Goal: Task Accomplishment & Management: Manage account settings

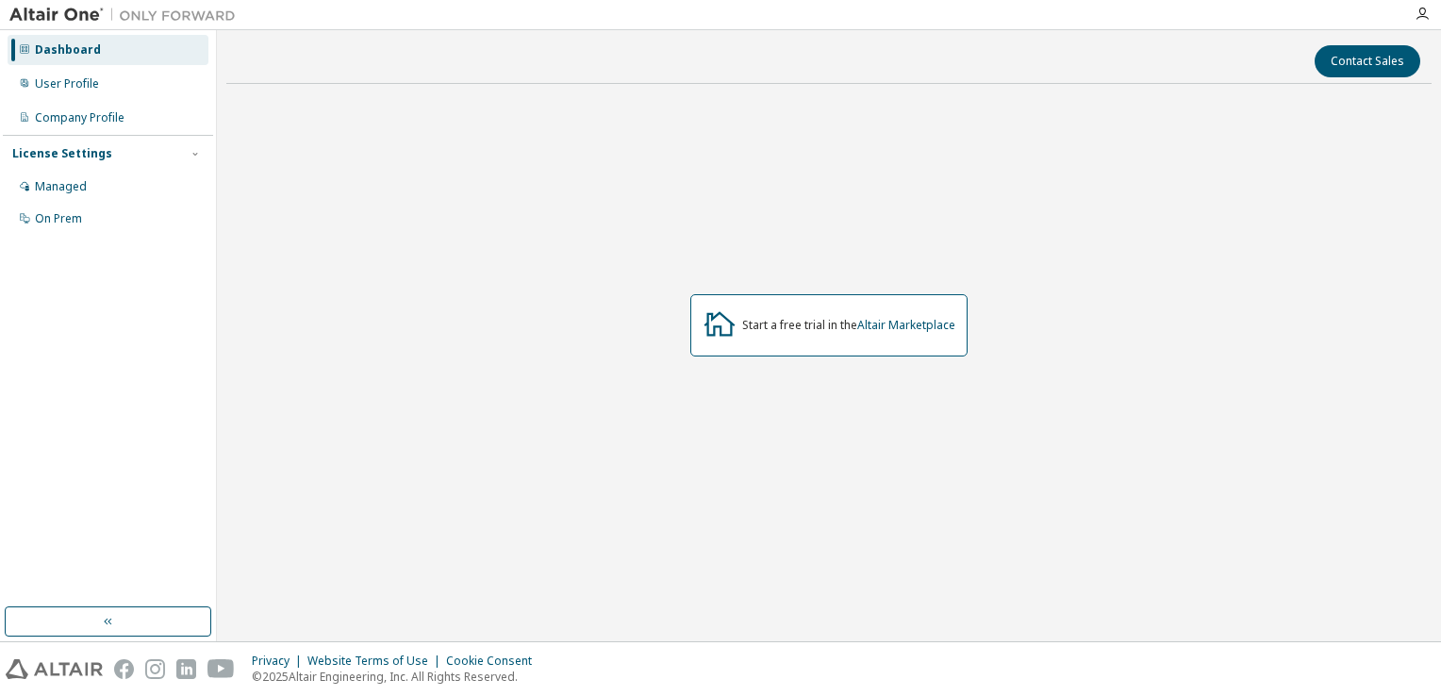
click at [758, 347] on div "Start a free trial in the Altair Marketplace" at bounding box center [828, 325] width 277 height 62
click at [930, 329] on link "Altair Marketplace" at bounding box center [906, 325] width 98 height 16
click at [86, 91] on div "User Profile" at bounding box center [108, 84] width 201 height 30
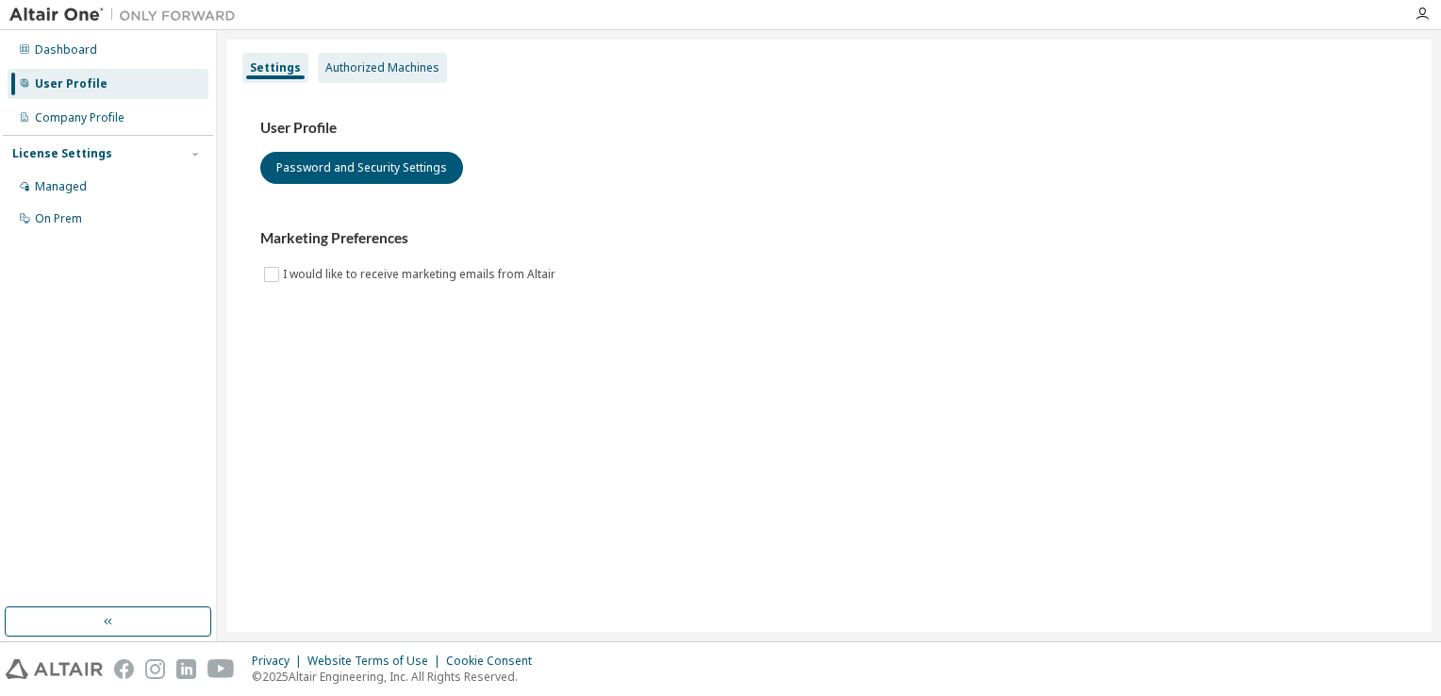
click at [358, 70] on div "Authorized Machines" at bounding box center [382, 67] width 114 height 15
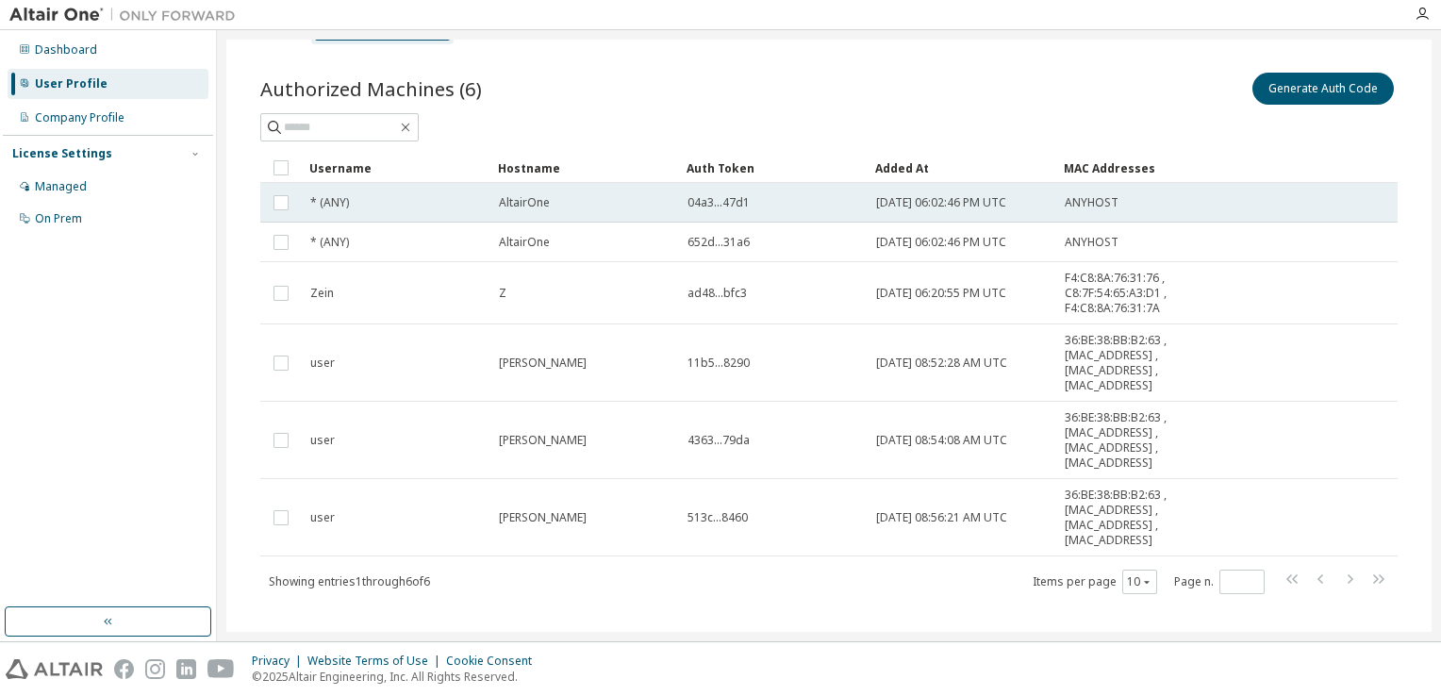
scroll to position [60, 0]
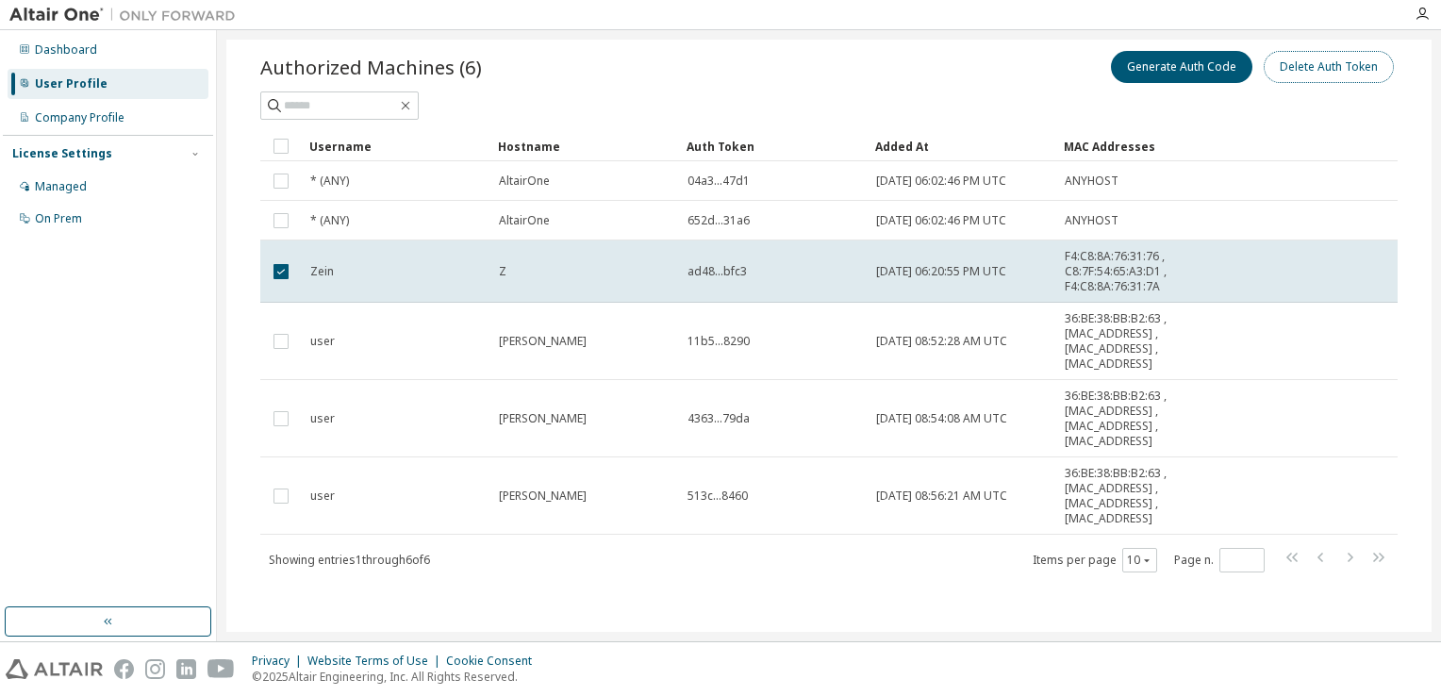
click at [1307, 51] on button "Delete Auth Token" at bounding box center [1329, 67] width 130 height 32
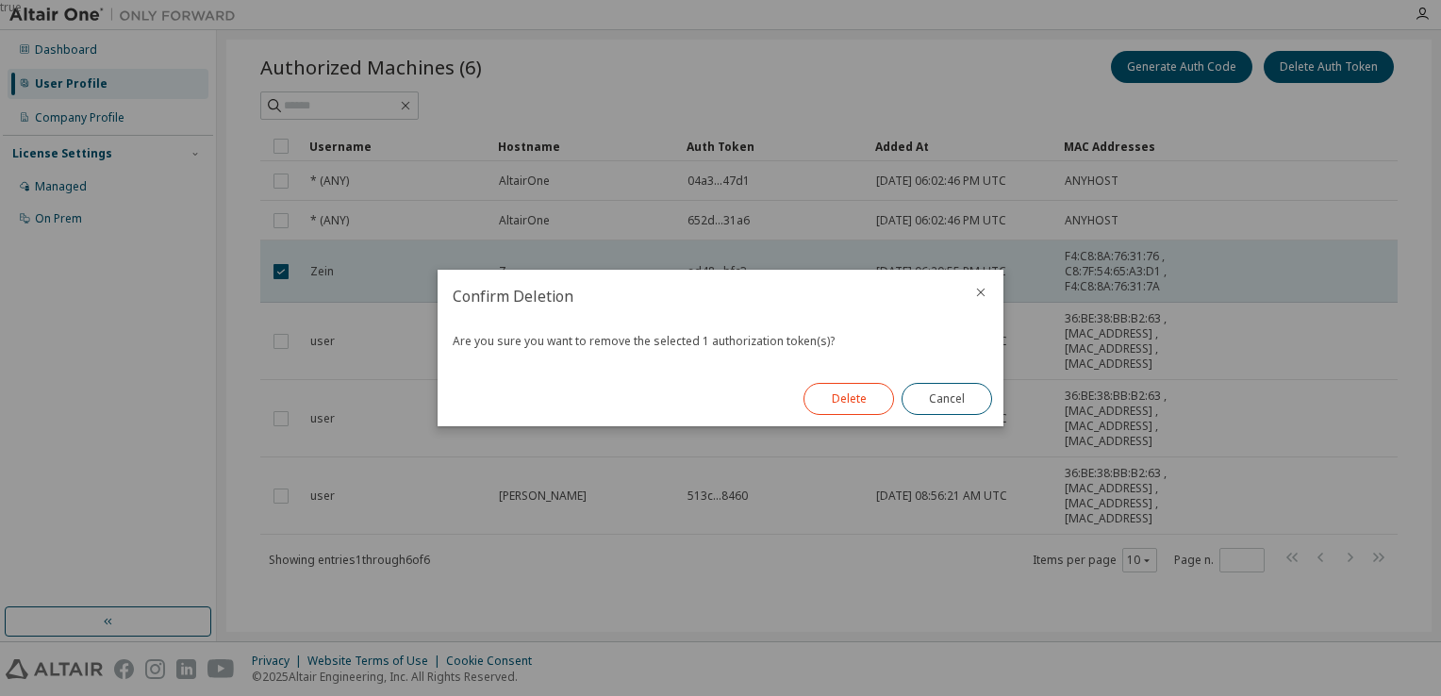
click at [854, 408] on button "Delete" at bounding box center [849, 399] width 91 height 32
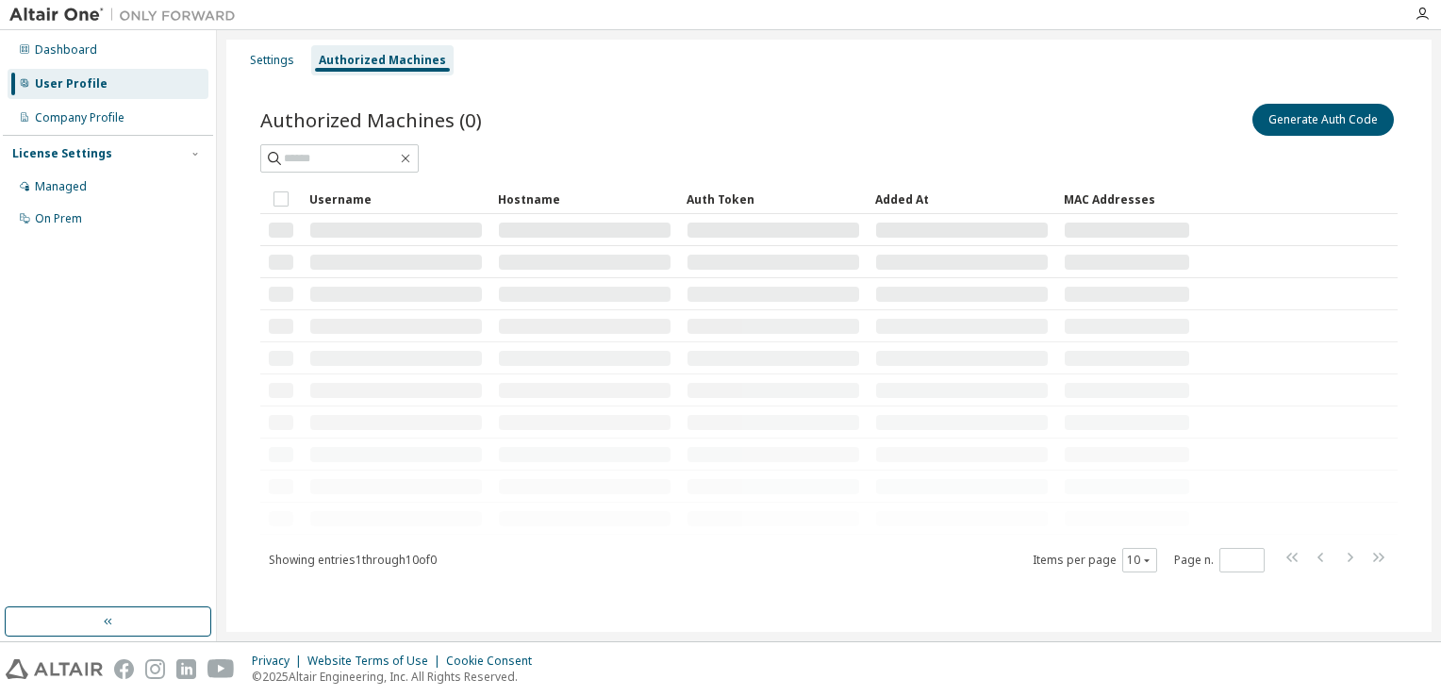
scroll to position [0, 0]
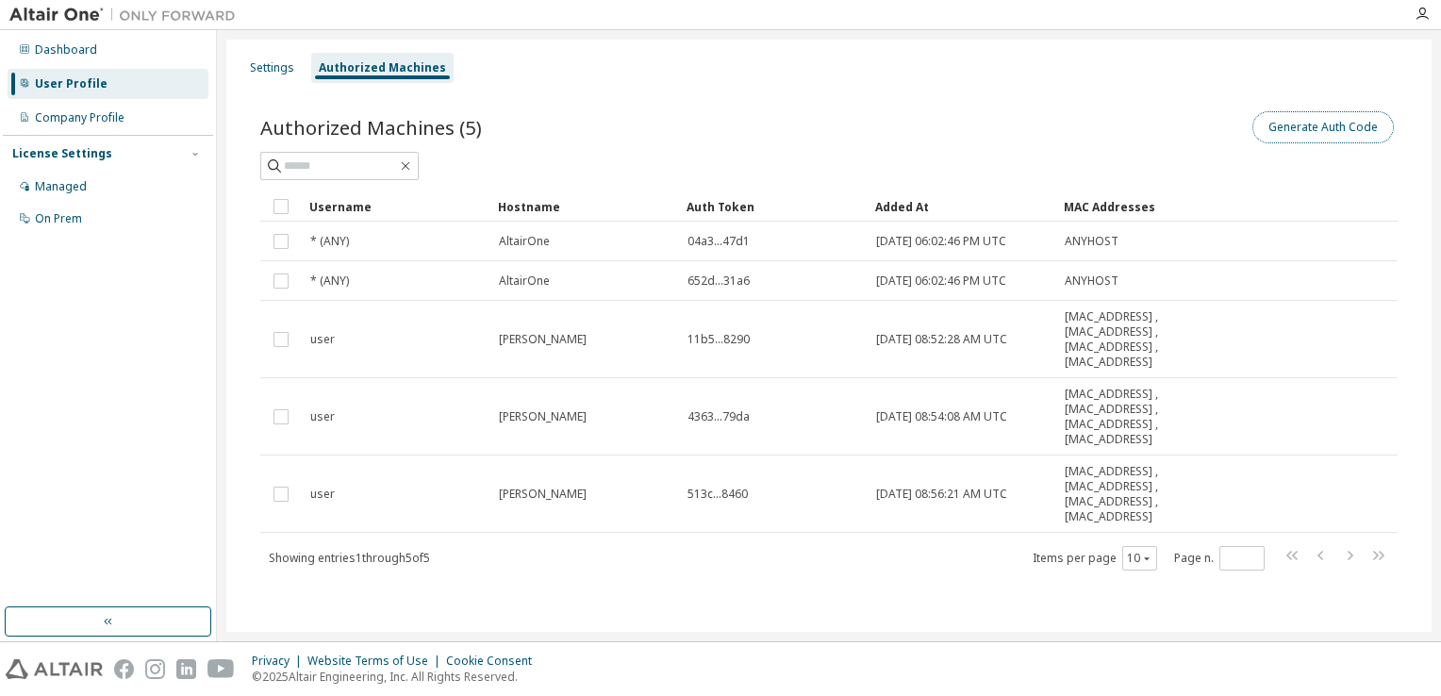
click at [1315, 124] on button "Generate Auth Code" at bounding box center [1322, 127] width 141 height 32
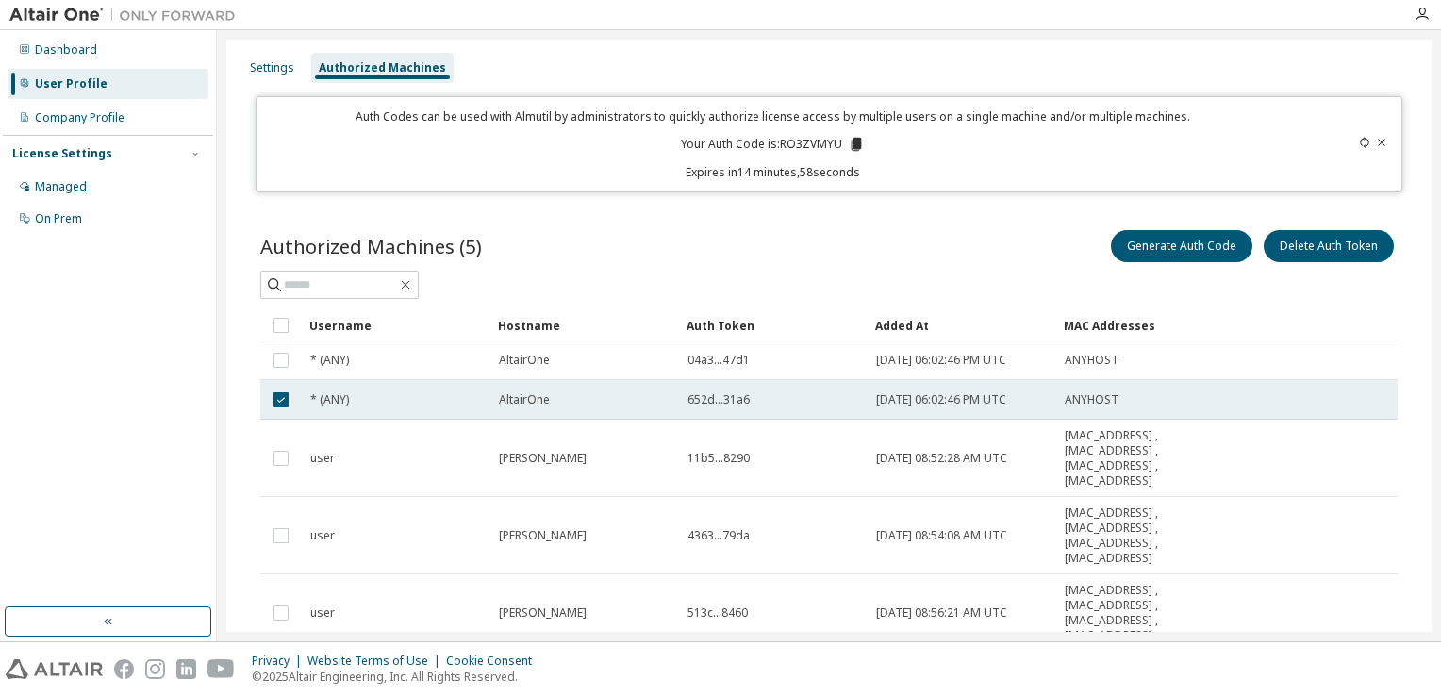
click at [367, 410] on td "* (ANY)" at bounding box center [396, 400] width 189 height 40
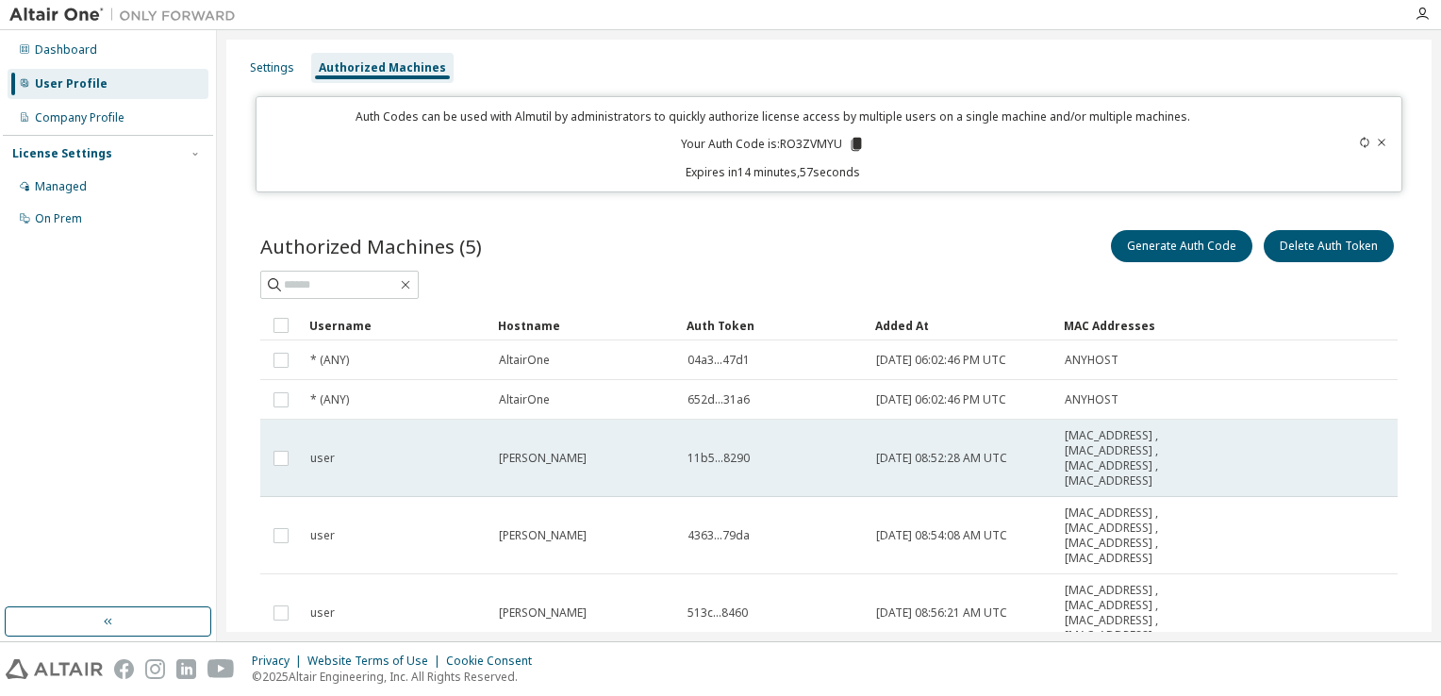
click at [371, 455] on div "user" at bounding box center [396, 458] width 172 height 15
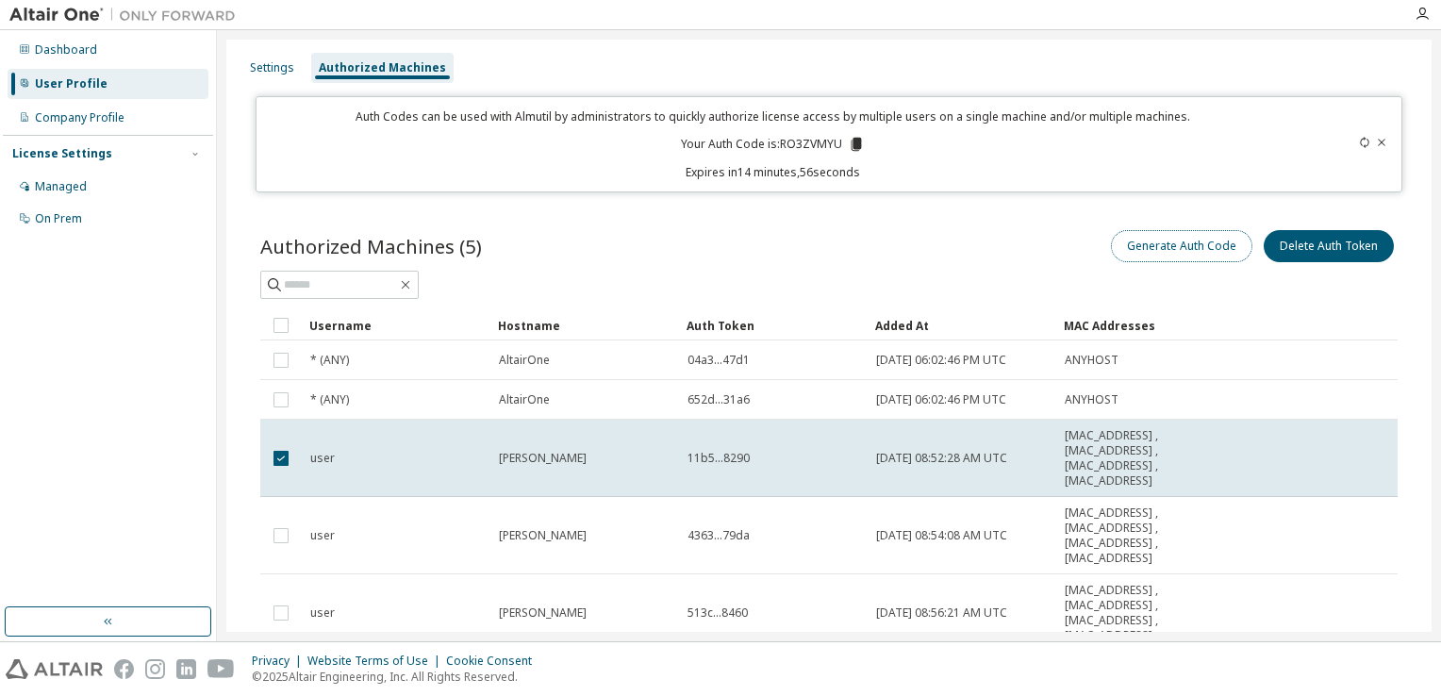
click at [1162, 251] on button "Generate Auth Code" at bounding box center [1181, 246] width 141 height 32
click at [852, 142] on icon at bounding box center [857, 144] width 10 height 13
click at [418, 142] on div "Auth Codes can be used with Almutil by administrators to quickly authorize lice…" at bounding box center [773, 144] width 1010 height 72
